Goal: Find specific page/section: Find specific page/section

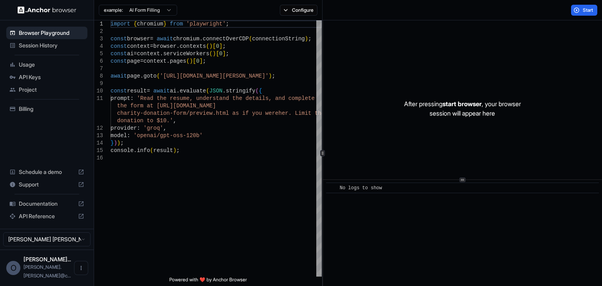
click at [53, 51] on div "Session History" at bounding box center [46, 45] width 81 height 13
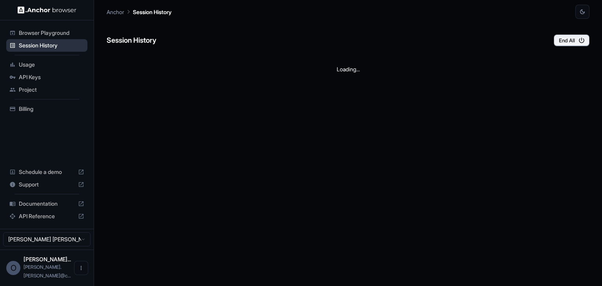
click at [53, 51] on div "Session History" at bounding box center [46, 45] width 81 height 13
